Goal: Check status

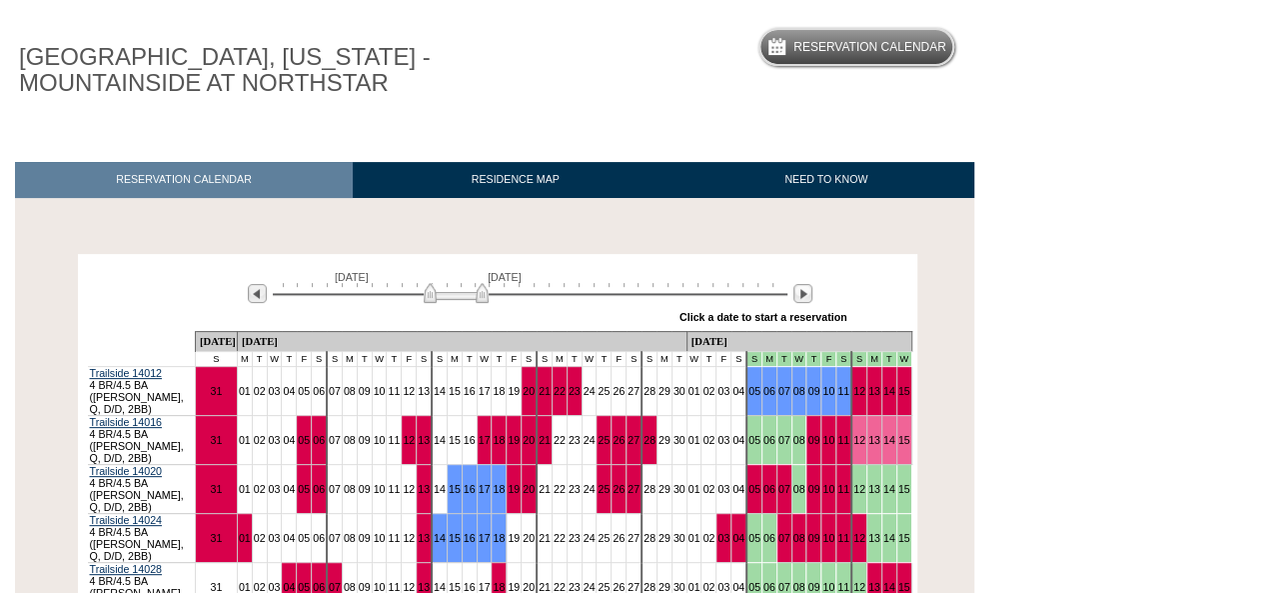
scroll to position [100, 0]
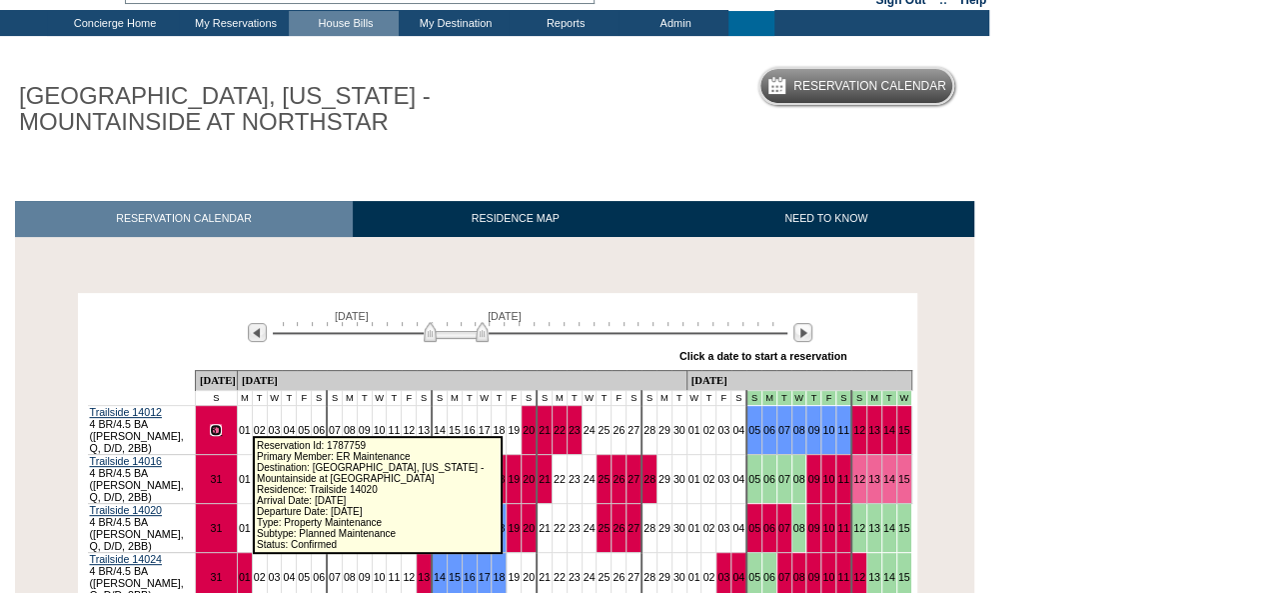
click at [222, 424] on link "31" at bounding box center [216, 430] width 12 height 12
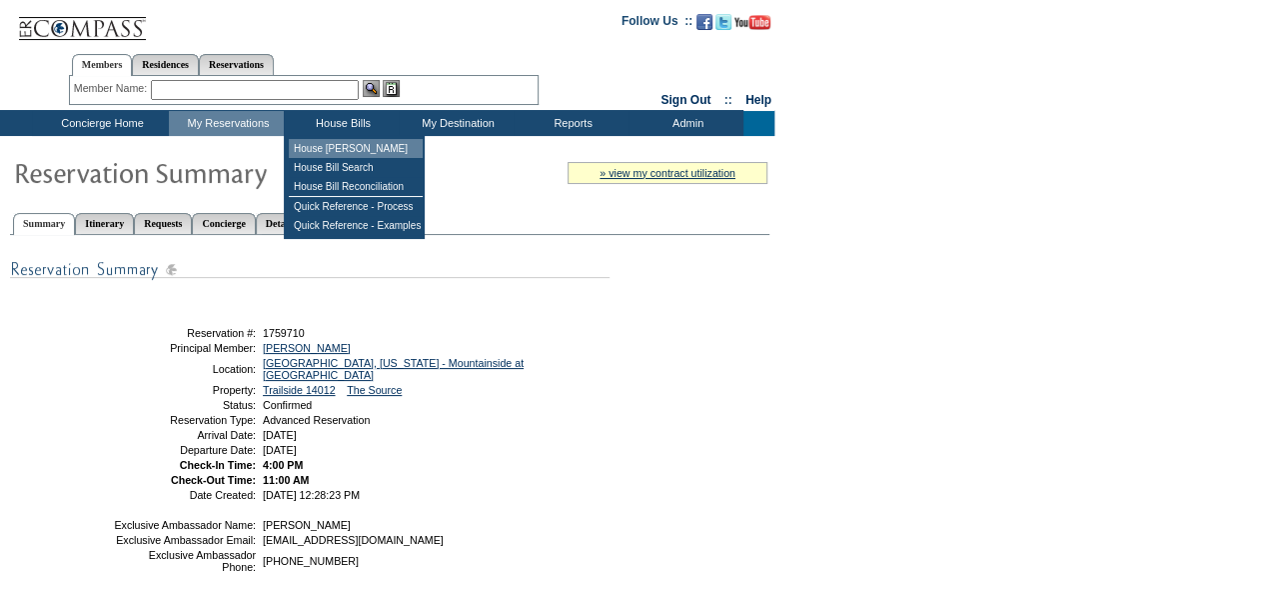
click at [339, 153] on td "House [PERSON_NAME]" at bounding box center [356, 148] width 134 height 19
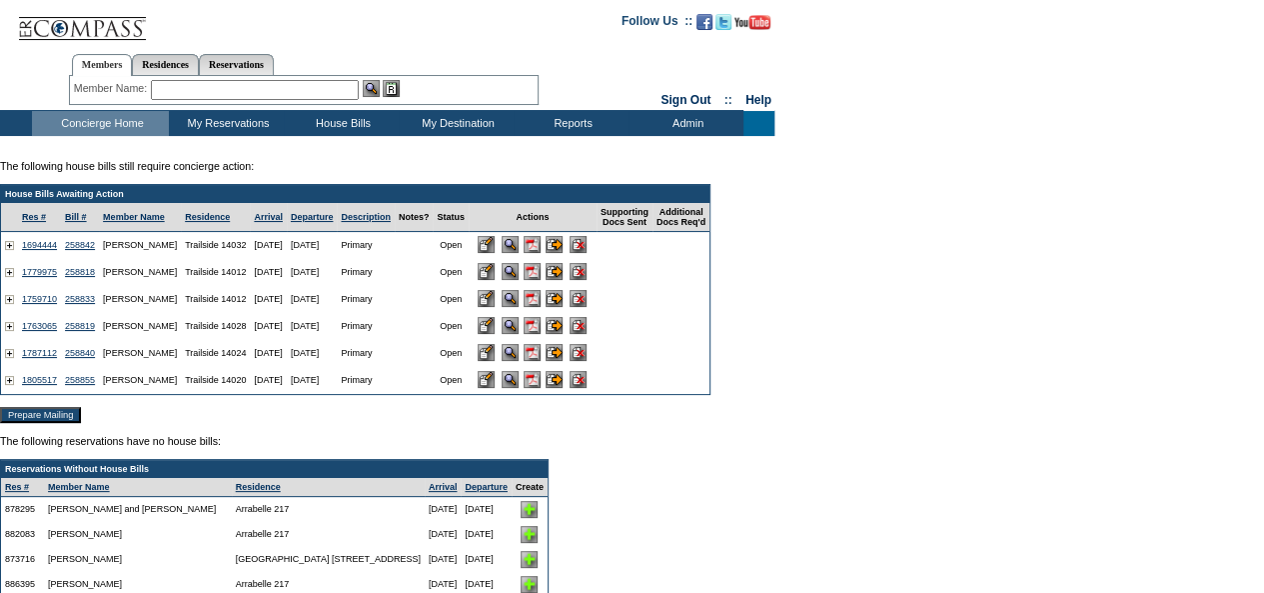
click at [495, 303] on input "image" at bounding box center [486, 298] width 17 height 17
